Goal: Information Seeking & Learning: Learn about a topic

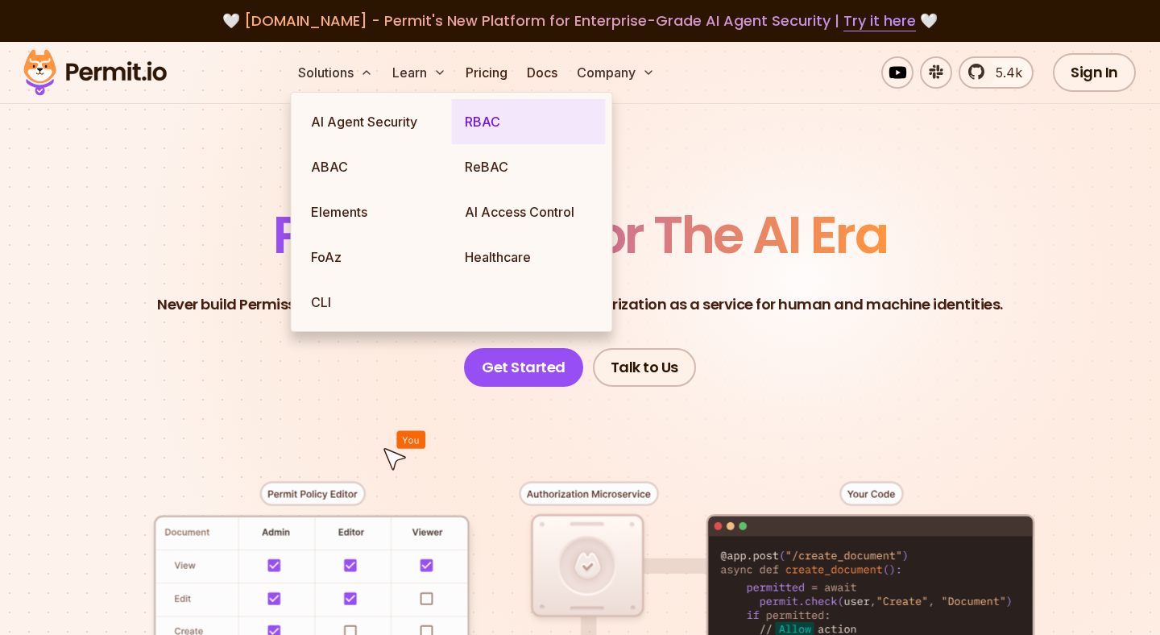
click at [486, 122] on link "RBAC" at bounding box center [529, 121] width 154 height 45
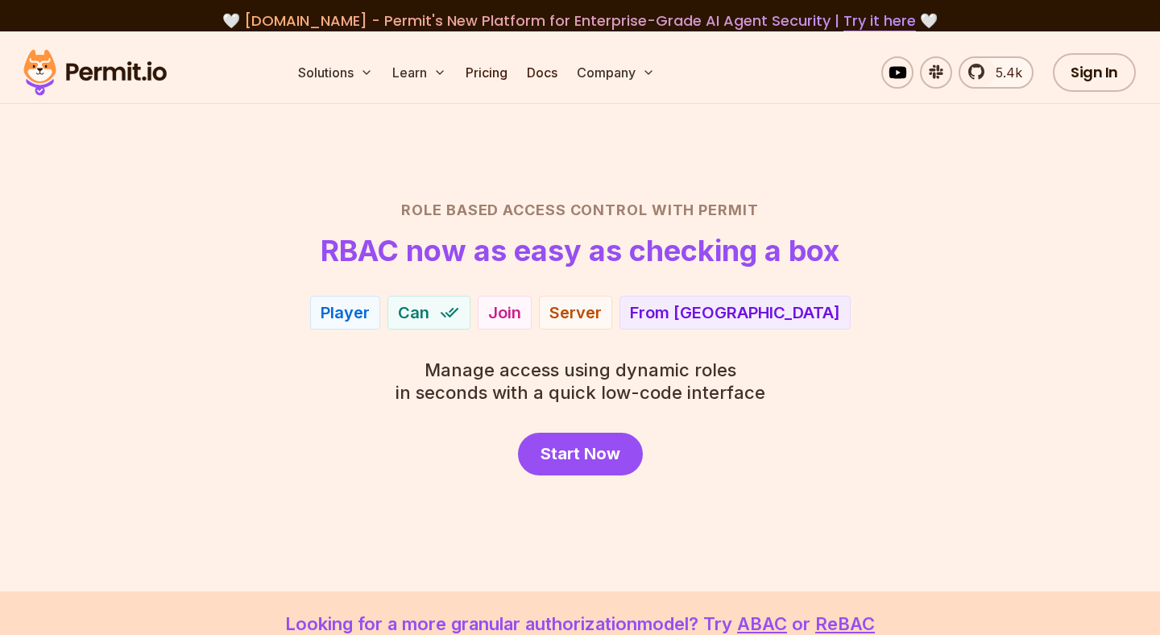
click at [1048, 337] on div "Role Based Access Control with Permit RBAC now as easy as checking a box Player…" at bounding box center [580, 337] width 1082 height 276
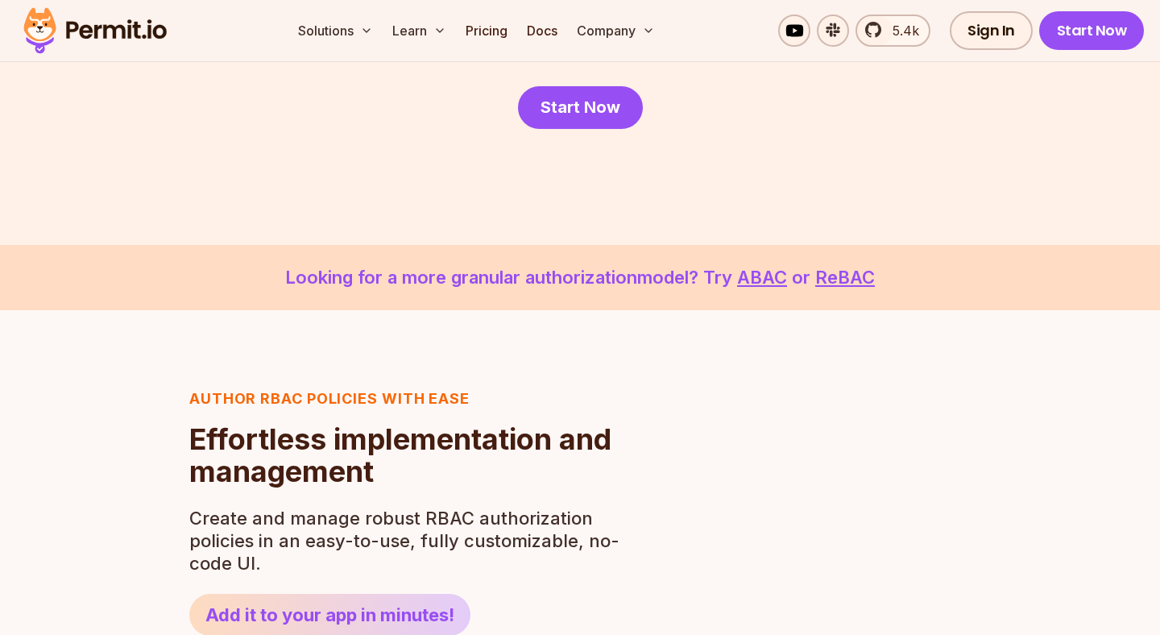
scroll to position [354, 0]
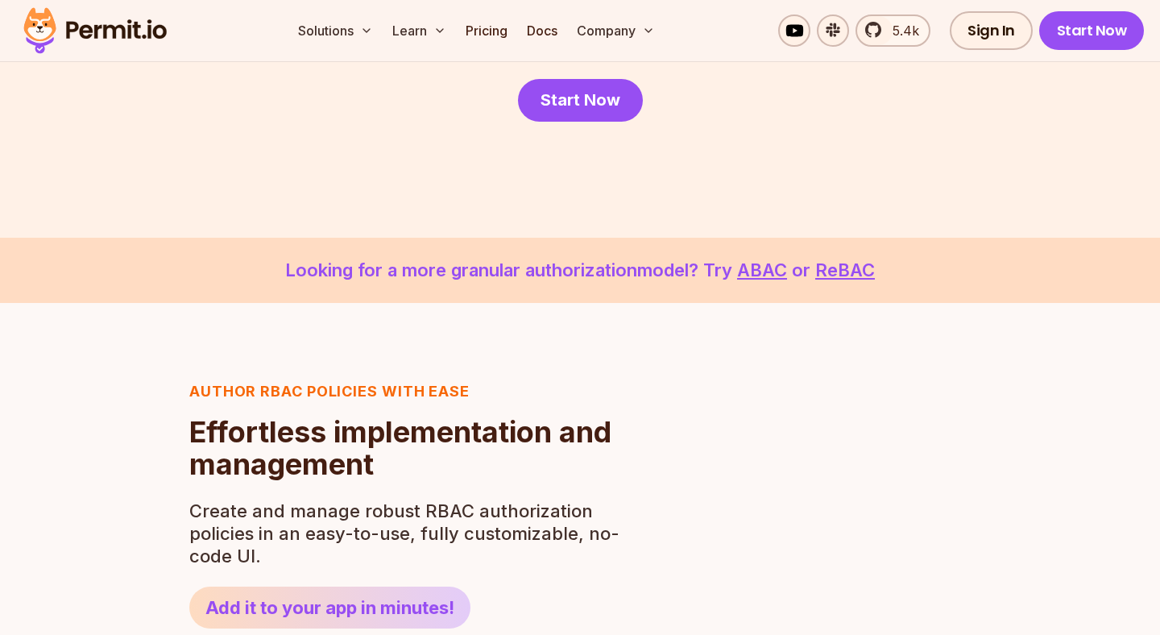
click at [877, 279] on p "Looking for a more granular authorization model? Try ABAC or ReBAC" at bounding box center [580, 270] width 1082 height 27
click at [865, 275] on link "ReBAC" at bounding box center [845, 269] width 60 height 21
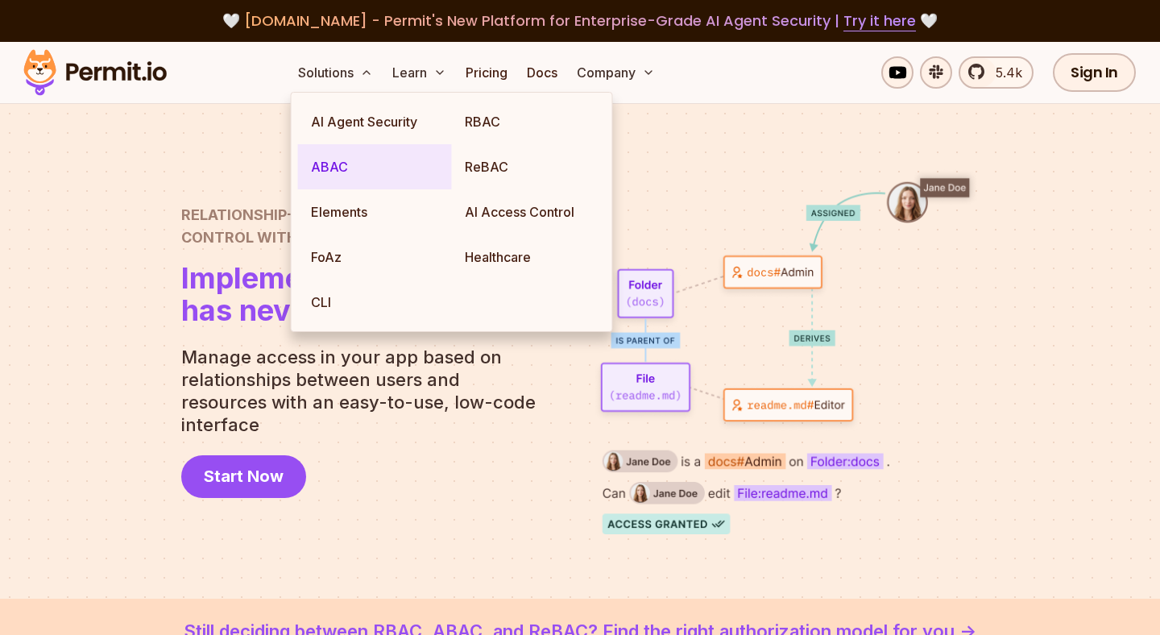
click at [337, 172] on link "ABAC" at bounding box center [375, 166] width 154 height 45
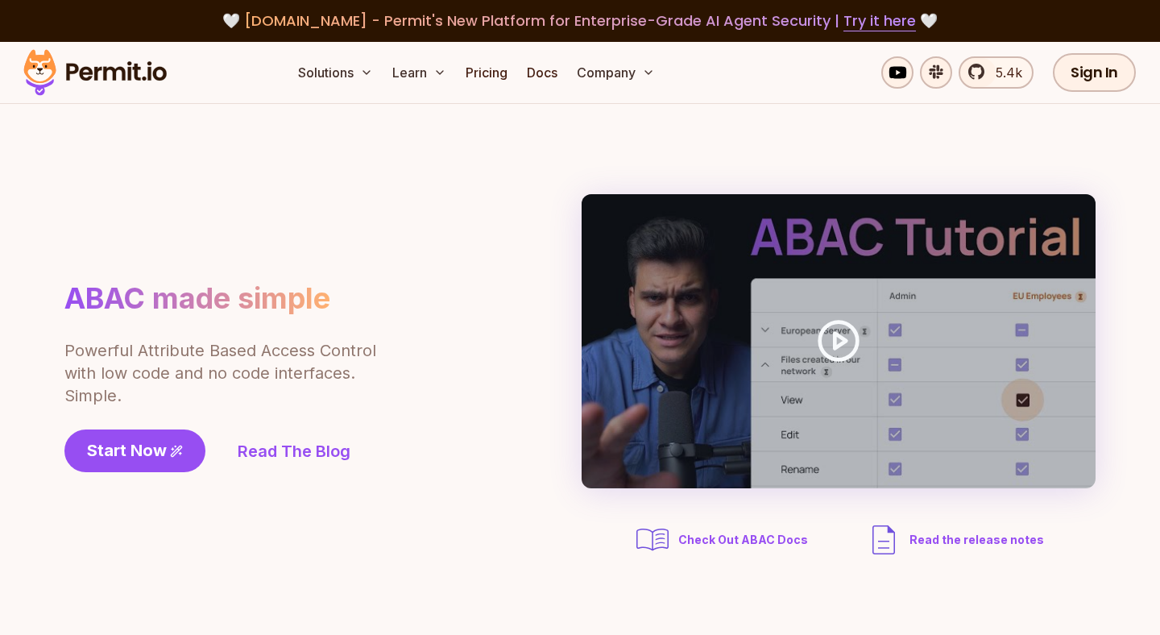
click at [124, 230] on div "ABAC made simple Powerful Attribute Based Access Control with low code and no c…" at bounding box center [579, 376] width 1031 height 365
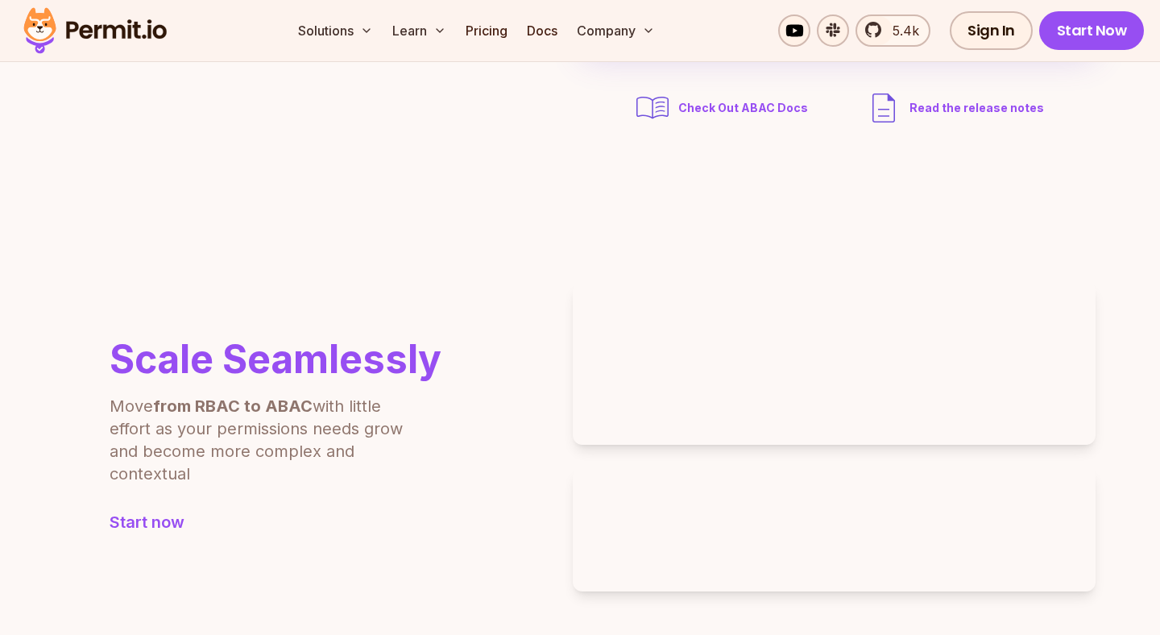
scroll to position [541, 0]
